Goal: Task Accomplishment & Management: Use online tool/utility

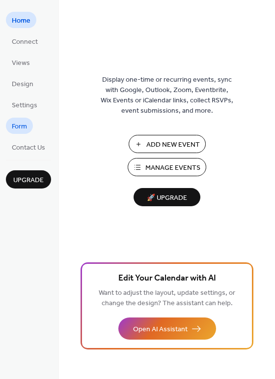
click at [15, 126] on span "Form" at bounding box center [19, 126] width 15 height 10
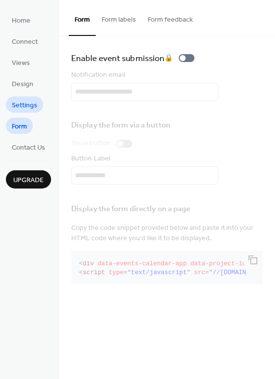
click at [34, 102] on span "Settings" at bounding box center [25, 105] width 26 height 10
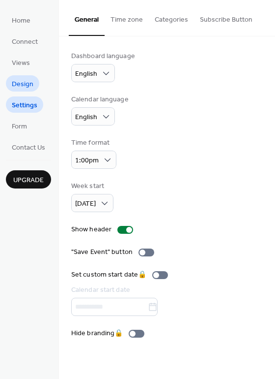
click at [29, 88] on span "Design" at bounding box center [23, 84] width 22 height 10
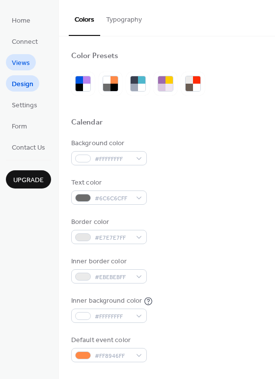
click at [28, 60] on span "Views" at bounding box center [21, 63] width 18 height 10
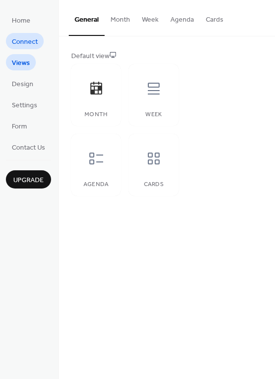
click at [28, 40] on span "Connect" at bounding box center [25, 42] width 26 height 10
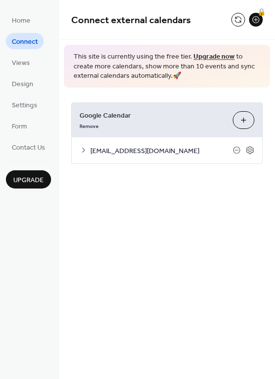
click at [245, 115] on button "Choose Calendars" at bounding box center [244, 120] width 22 height 18
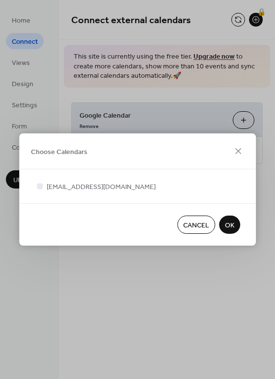
click at [235, 225] on span "OK" at bounding box center [229, 225] width 9 height 10
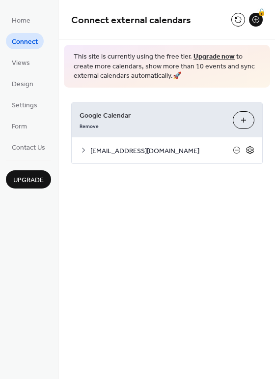
click at [250, 152] on icon at bounding box center [250, 150] width 9 height 9
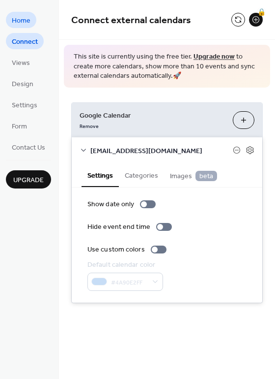
click at [21, 23] on span "Home" at bounding box center [21, 21] width 19 height 10
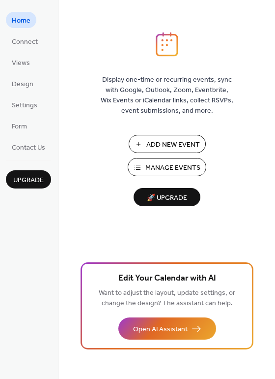
click at [163, 147] on span "Add New Event" at bounding box center [174, 145] width 54 height 10
